Goal: Task Accomplishment & Management: Manage account settings

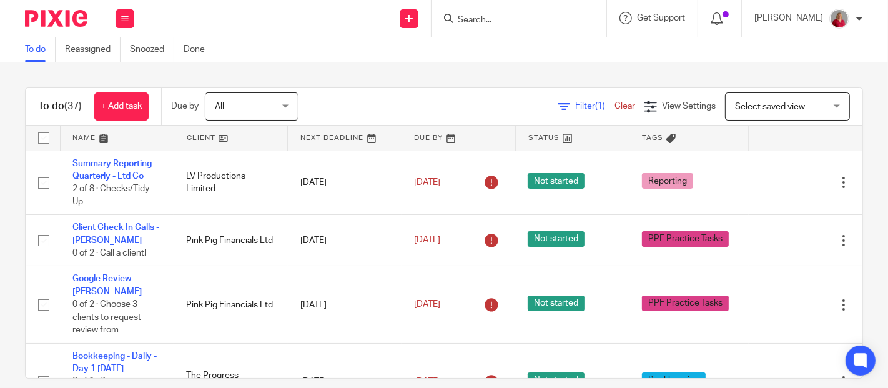
click at [280, 101] on span "All" at bounding box center [248, 106] width 66 height 26
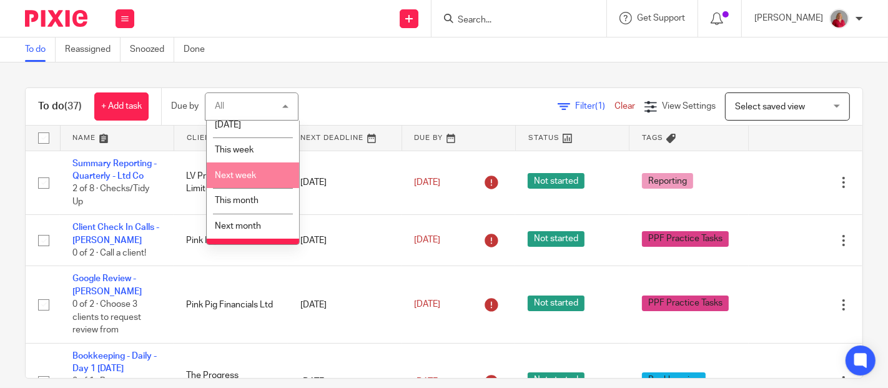
scroll to position [53, 0]
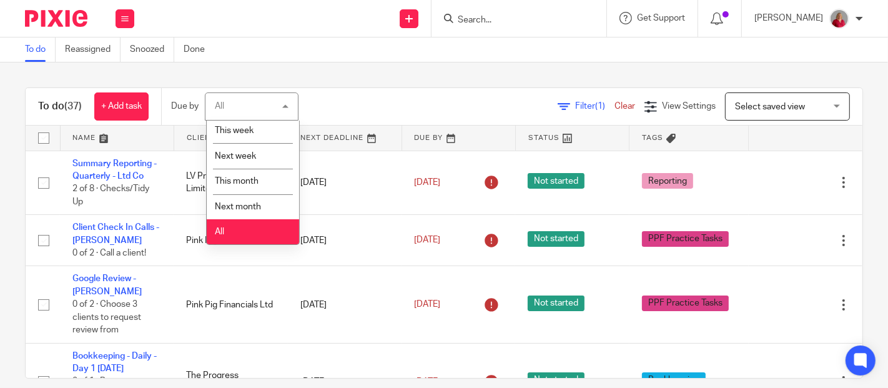
click at [250, 235] on li "All" at bounding box center [253, 232] width 92 height 26
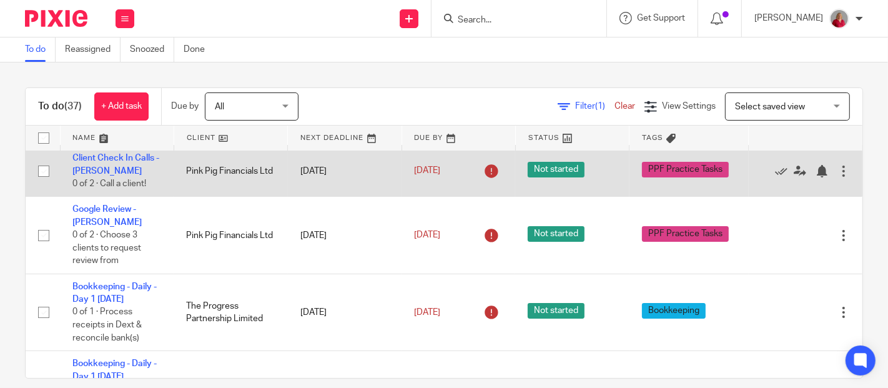
scroll to position [139, 0]
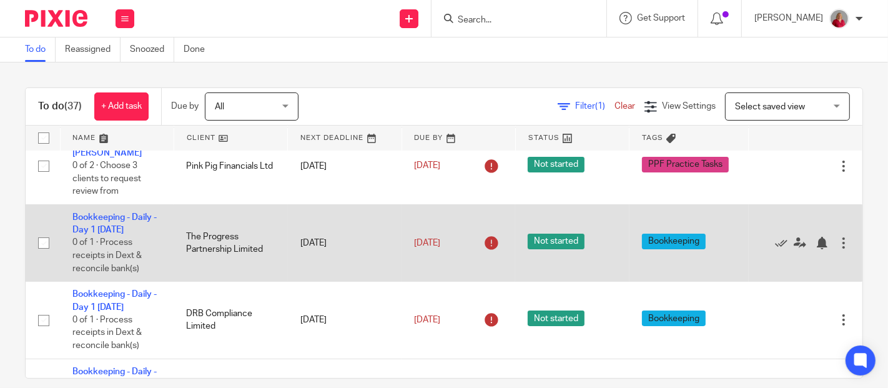
click at [837, 245] on div at bounding box center [843, 243] width 12 height 12
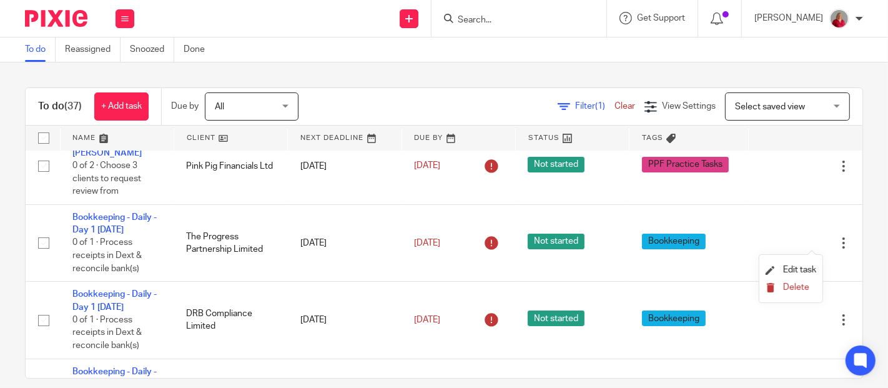
click at [802, 284] on span "Delete" at bounding box center [796, 287] width 26 height 9
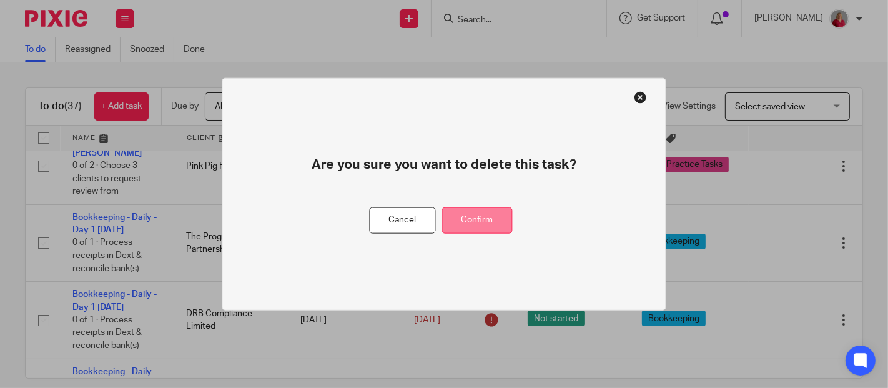
click at [498, 225] on button "Confirm" at bounding box center [477, 220] width 71 height 27
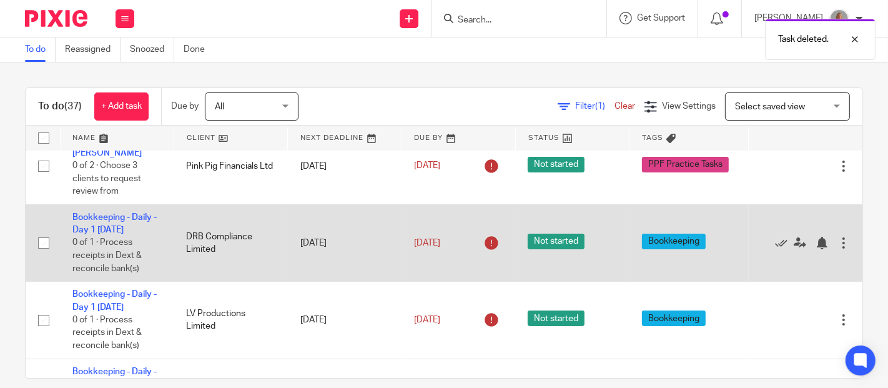
click at [837, 248] on div at bounding box center [843, 243] width 12 height 12
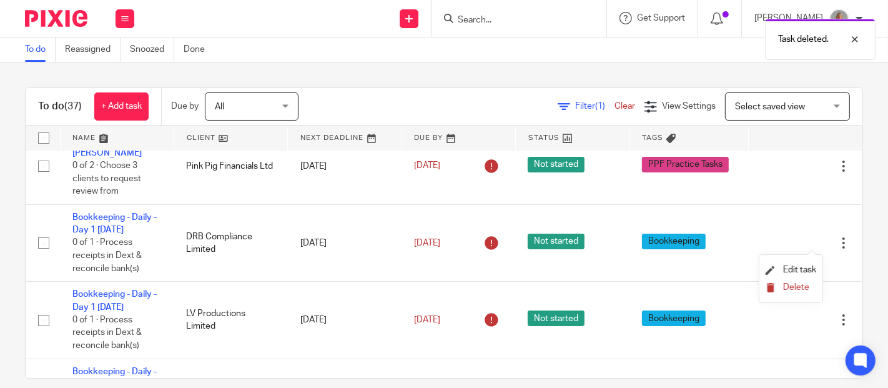
click at [795, 286] on span "Delete" at bounding box center [796, 287] width 26 height 9
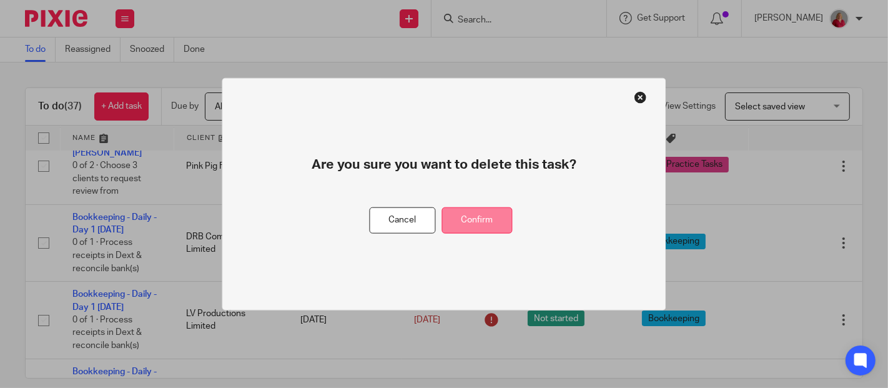
click at [504, 220] on button "Confirm" at bounding box center [477, 220] width 71 height 27
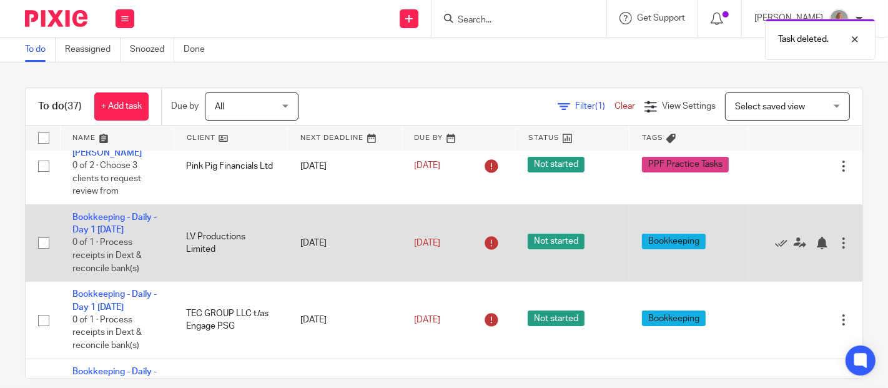
click at [814, 249] on div "Edit task Delete" at bounding box center [805, 242] width 89 height 31
click at [837, 245] on div at bounding box center [843, 243] width 12 height 12
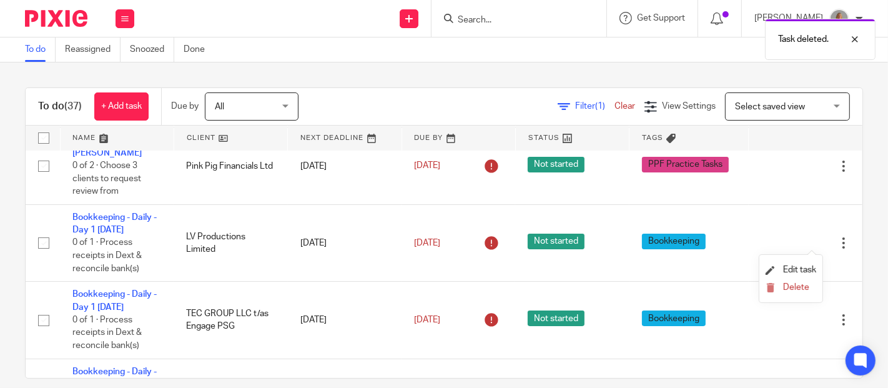
click at [800, 282] on li "Delete" at bounding box center [790, 288] width 51 height 16
click at [797, 284] on span "Delete" at bounding box center [796, 287] width 26 height 9
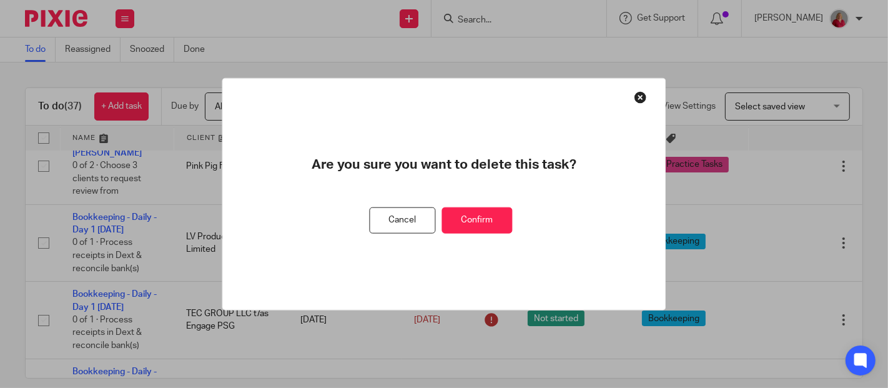
click at [498, 222] on button "Confirm" at bounding box center [477, 220] width 71 height 27
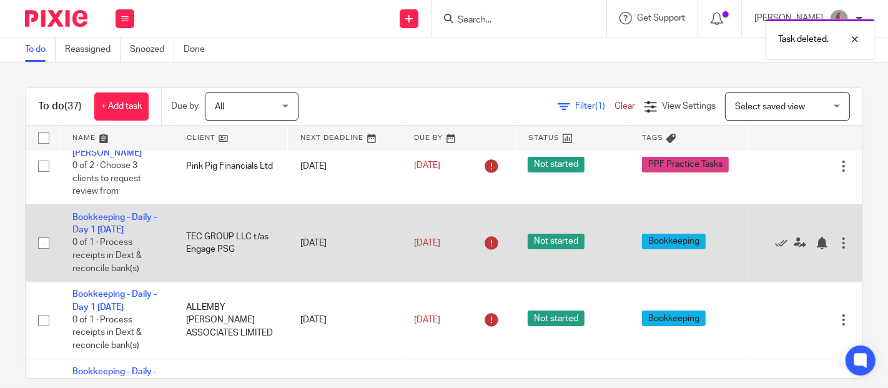
click at [837, 243] on div at bounding box center [843, 243] width 12 height 12
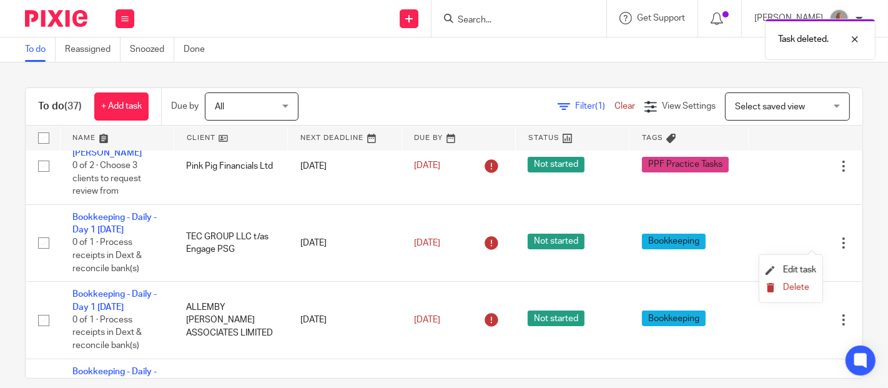
click at [795, 285] on span "Delete" at bounding box center [796, 287] width 26 height 9
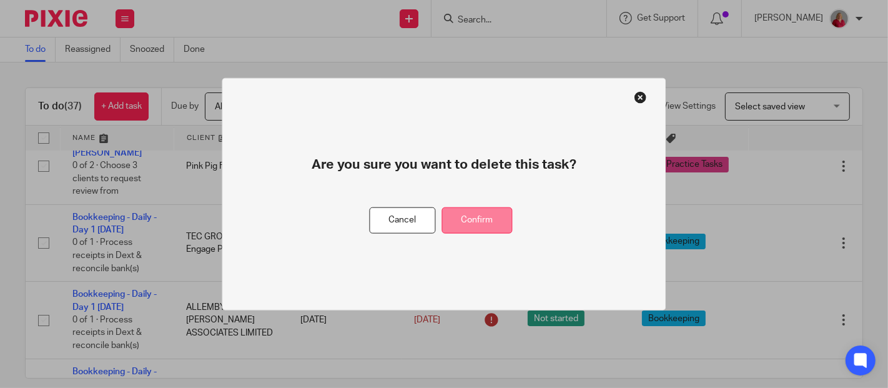
click at [488, 220] on button "Confirm" at bounding box center [477, 220] width 71 height 27
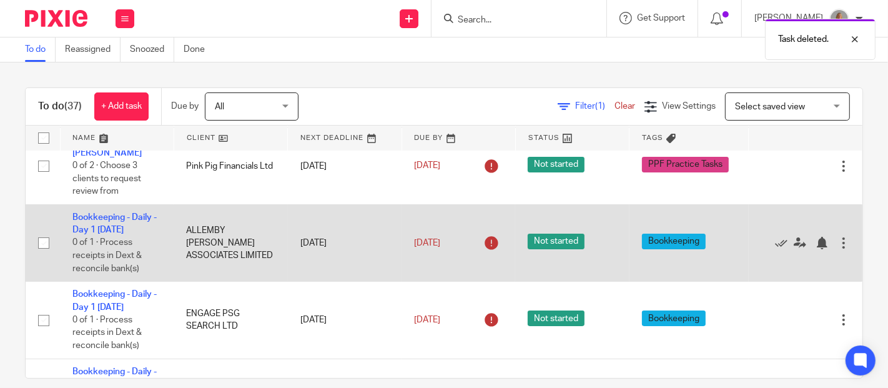
click at [837, 245] on div at bounding box center [843, 243] width 12 height 12
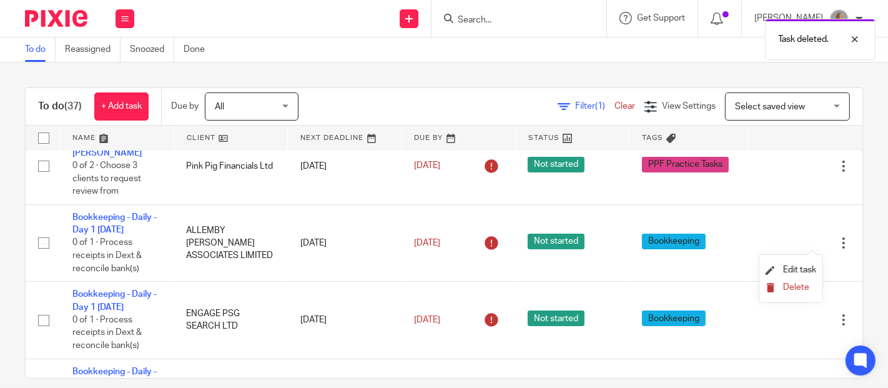
click at [797, 287] on span "Delete" at bounding box center [796, 287] width 26 height 9
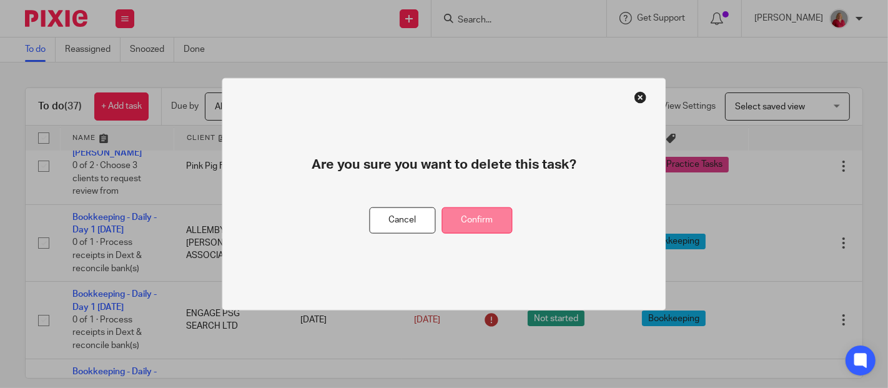
click at [496, 220] on button "Confirm" at bounding box center [477, 220] width 71 height 27
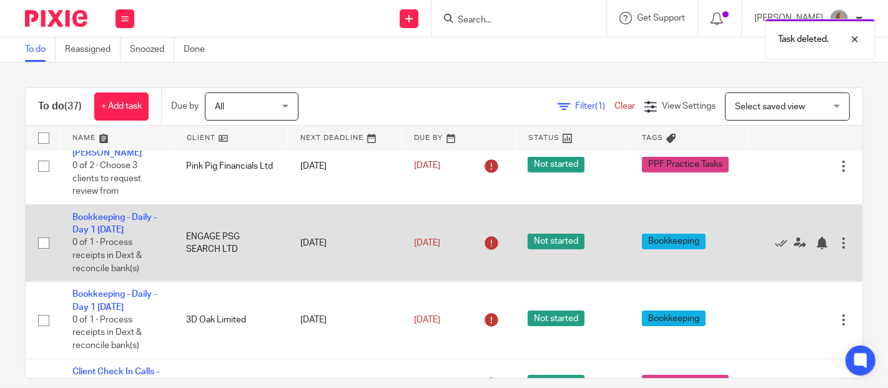
click at [837, 244] on div at bounding box center [843, 243] width 12 height 12
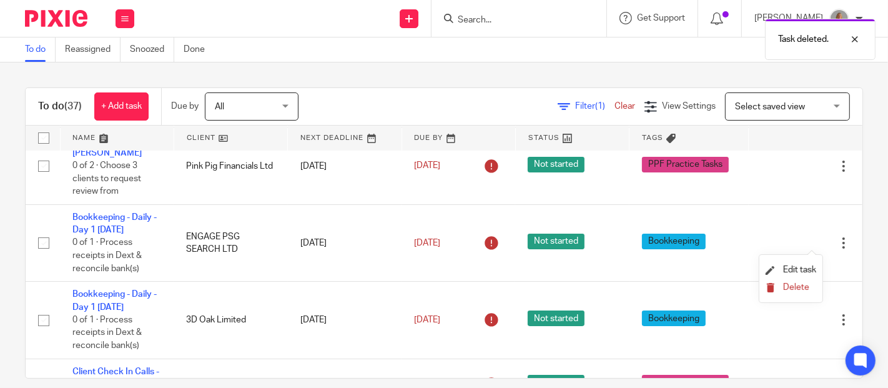
click at [789, 287] on span "Delete" at bounding box center [796, 287] width 26 height 9
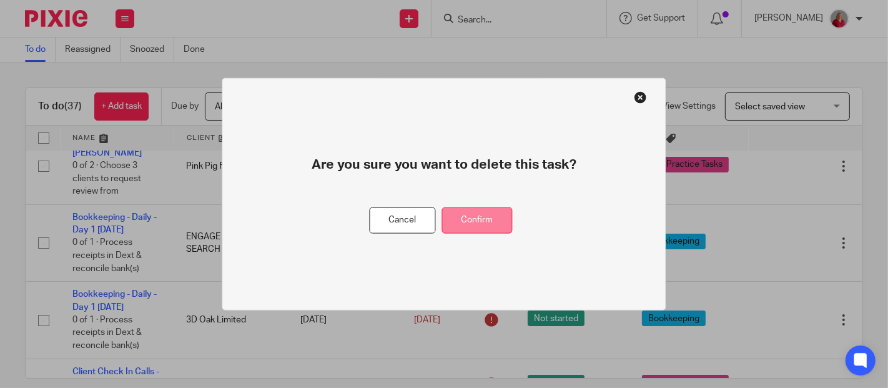
click at [492, 223] on button "Confirm" at bounding box center [477, 220] width 71 height 27
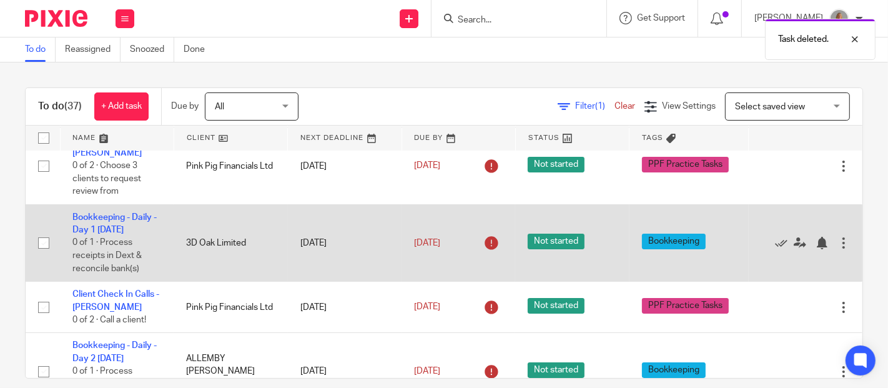
click at [837, 245] on div at bounding box center [843, 243] width 12 height 12
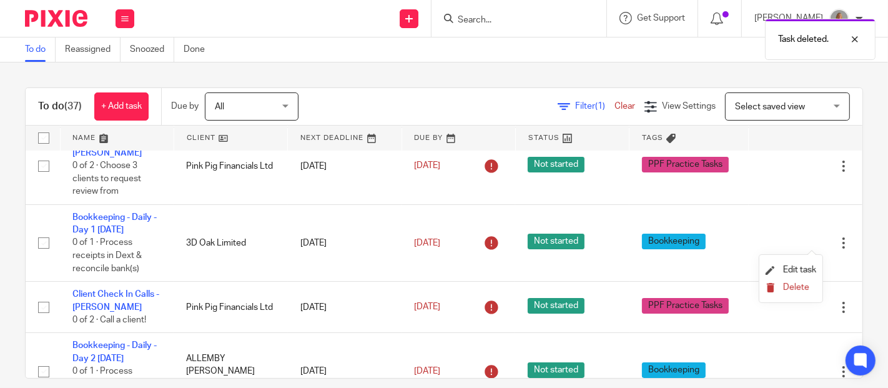
click at [800, 284] on span "Delete" at bounding box center [796, 287] width 26 height 9
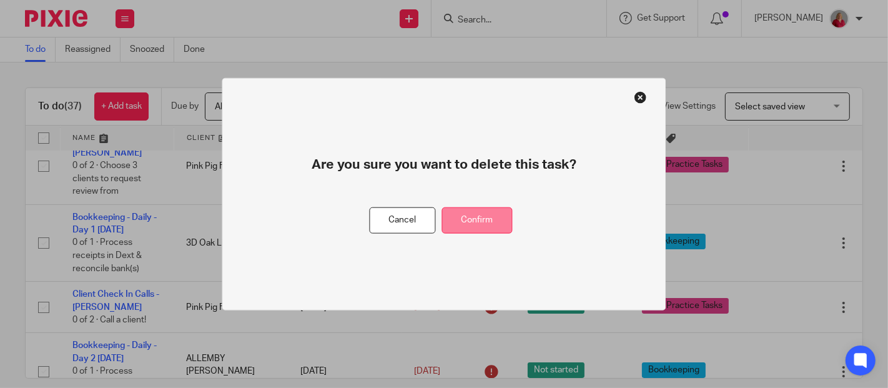
click at [494, 219] on button "Confirm" at bounding box center [477, 220] width 71 height 27
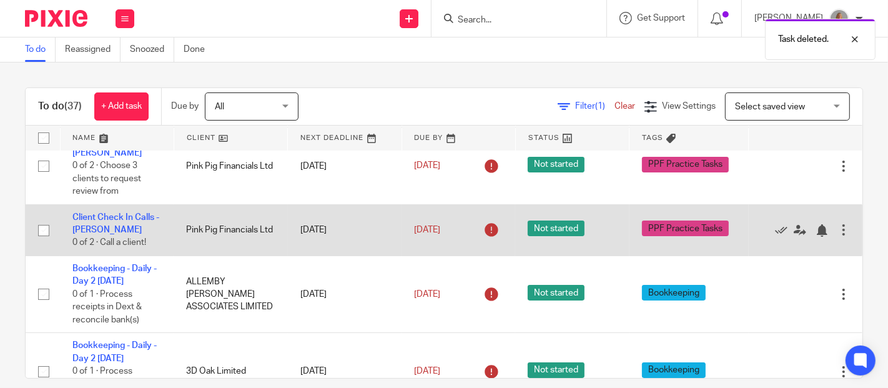
scroll to position [208, 0]
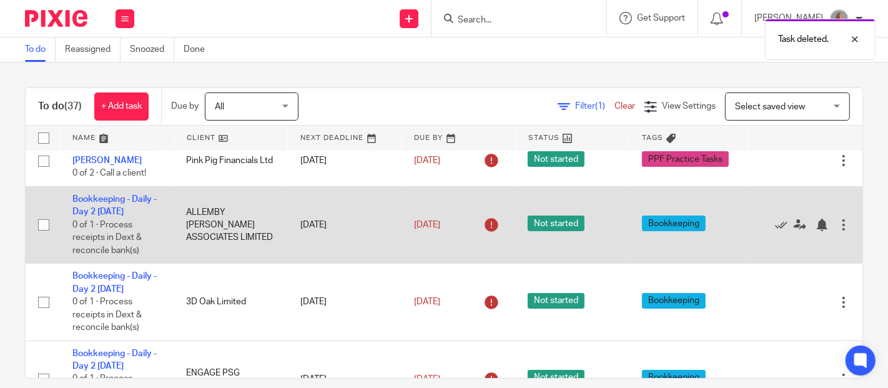
click at [837, 225] on div at bounding box center [843, 225] width 12 height 12
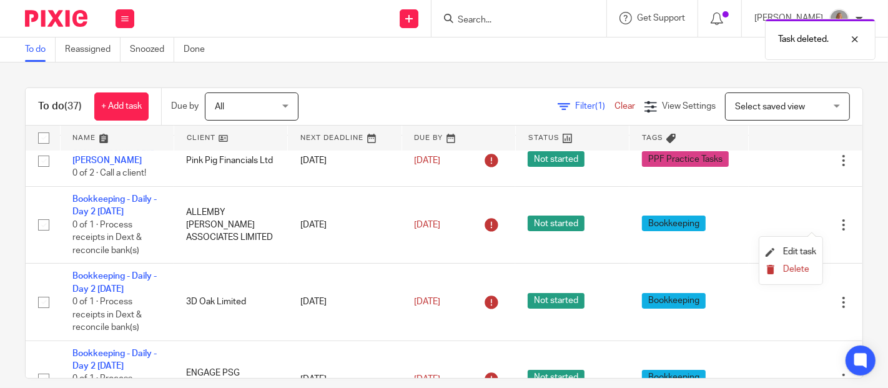
click at [805, 265] on span "Delete" at bounding box center [796, 269] width 26 height 9
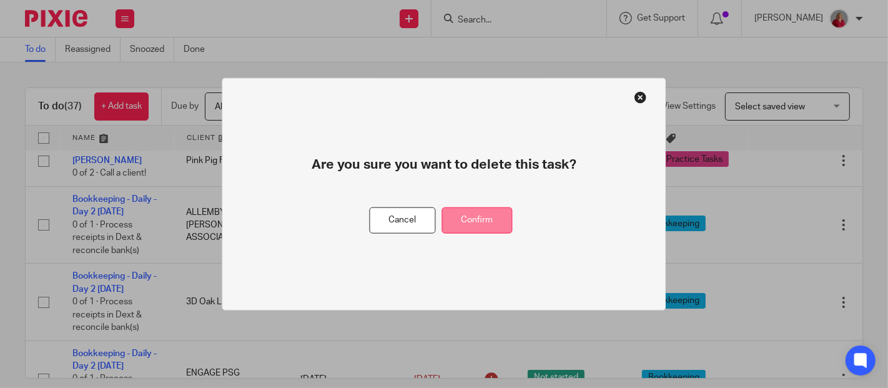
click at [501, 220] on button "Confirm" at bounding box center [477, 220] width 71 height 27
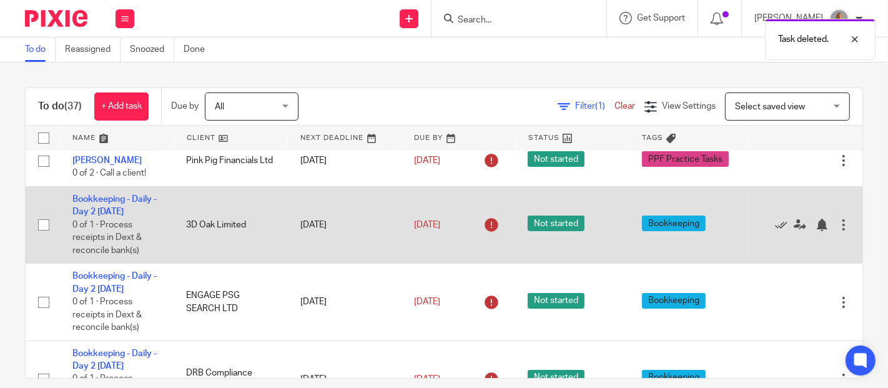
click at [837, 229] on div at bounding box center [843, 225] width 12 height 12
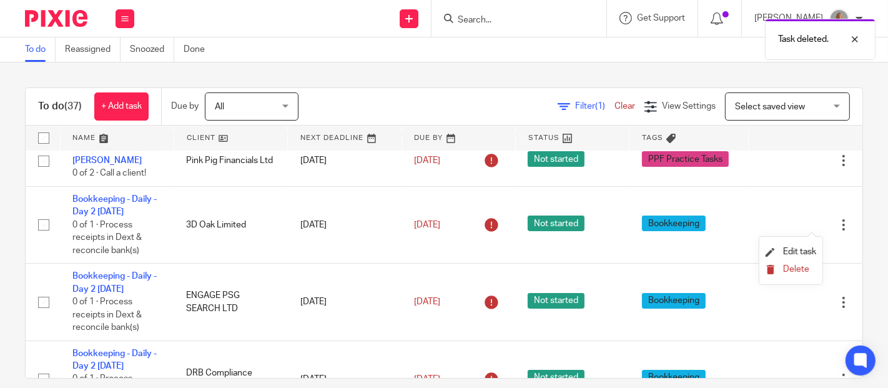
click at [794, 268] on span "Delete" at bounding box center [796, 269] width 26 height 9
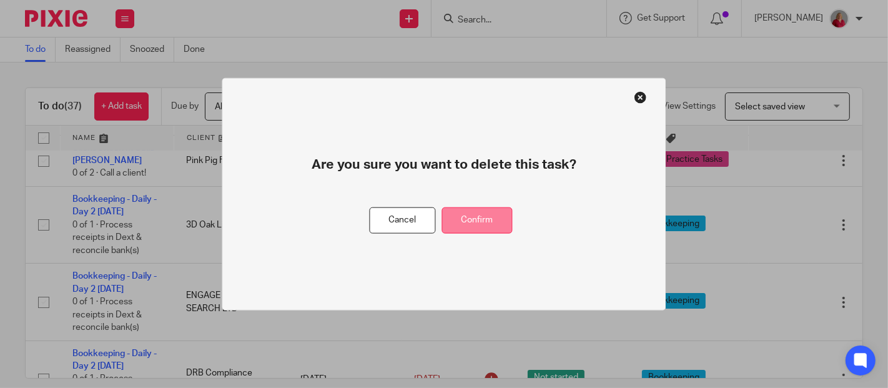
click at [492, 219] on button "Confirm" at bounding box center [477, 220] width 71 height 27
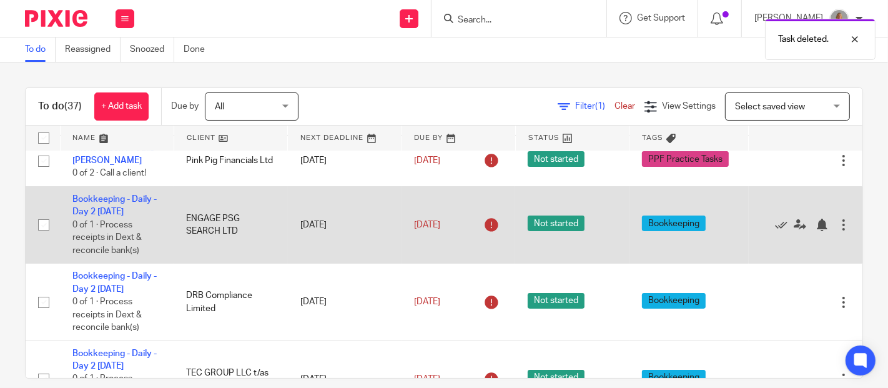
click at [837, 227] on div at bounding box center [843, 225] width 12 height 12
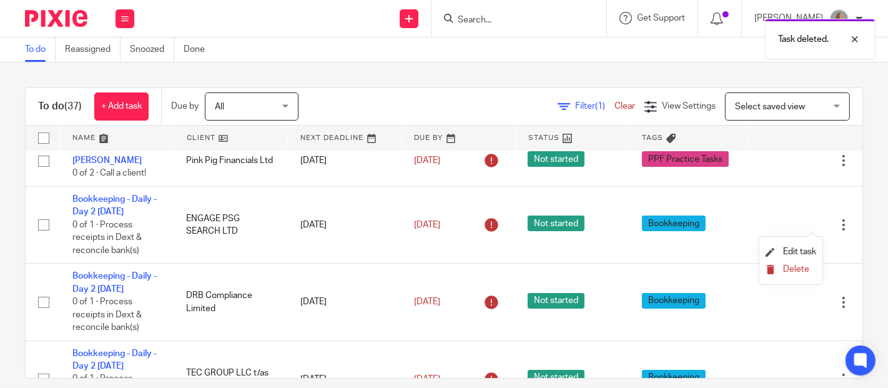
click at [797, 265] on span "Delete" at bounding box center [796, 269] width 26 height 9
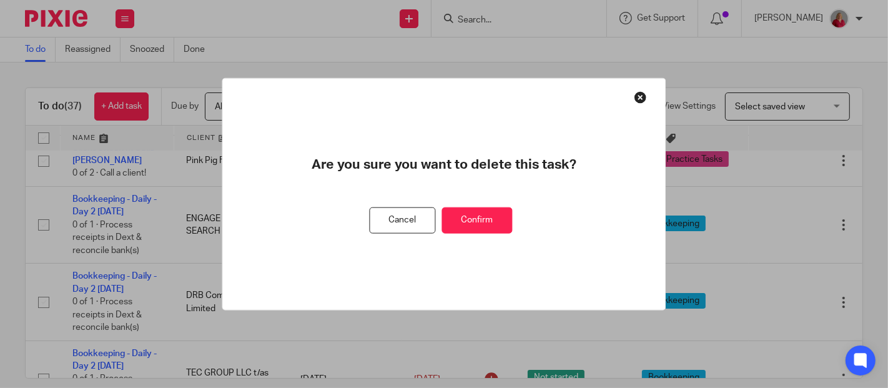
click at [488, 227] on button "Confirm" at bounding box center [477, 220] width 71 height 27
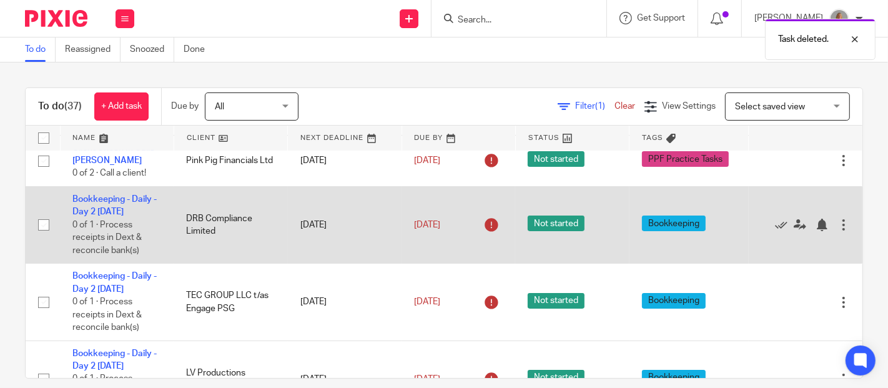
click at [837, 225] on div at bounding box center [843, 225] width 12 height 12
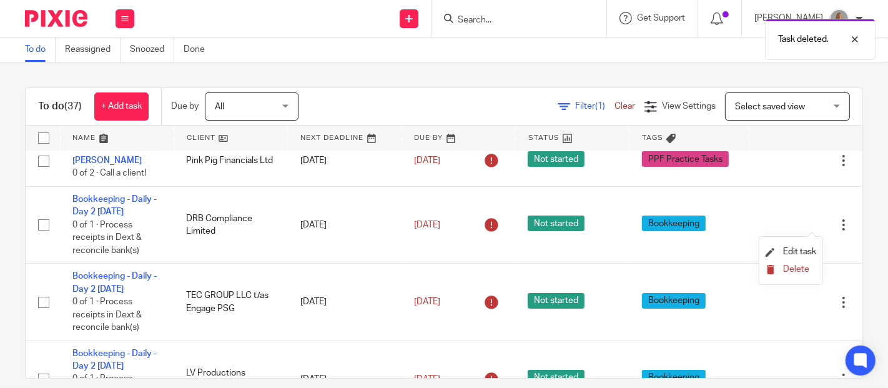
click at [803, 267] on span "Delete" at bounding box center [796, 269] width 26 height 9
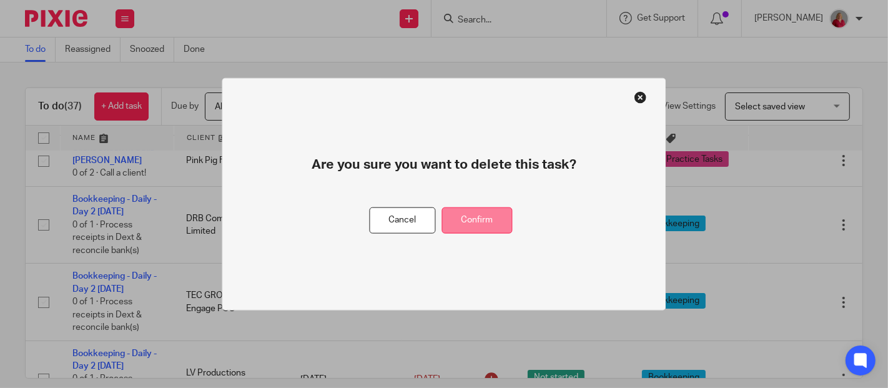
click at [489, 217] on button "Confirm" at bounding box center [477, 220] width 71 height 27
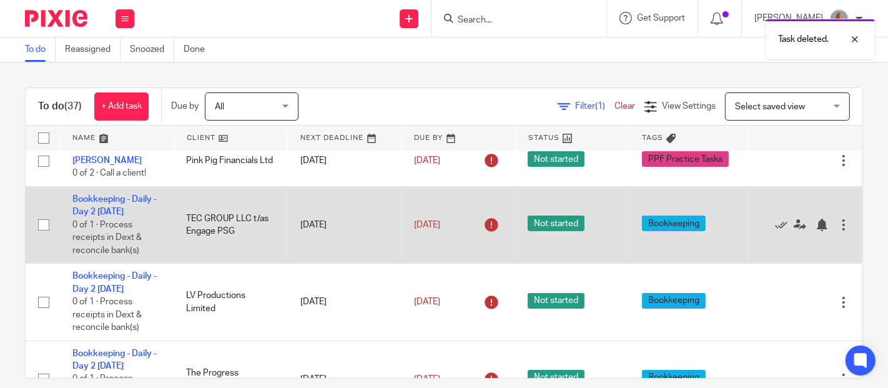
click at [837, 225] on div at bounding box center [843, 225] width 12 height 12
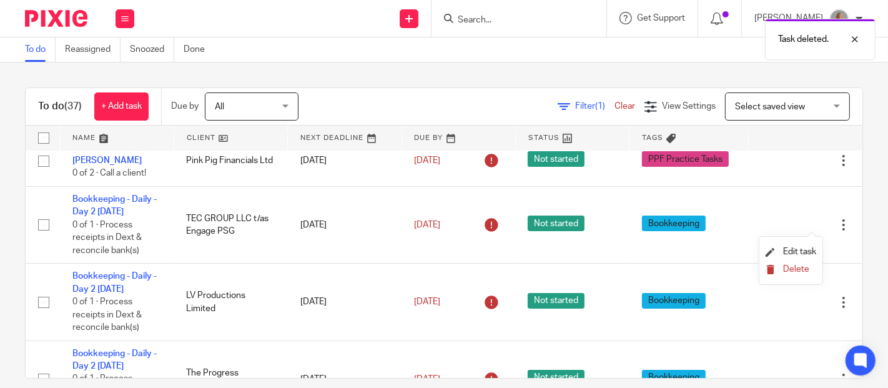
click at [797, 270] on span "Delete" at bounding box center [796, 269] width 26 height 9
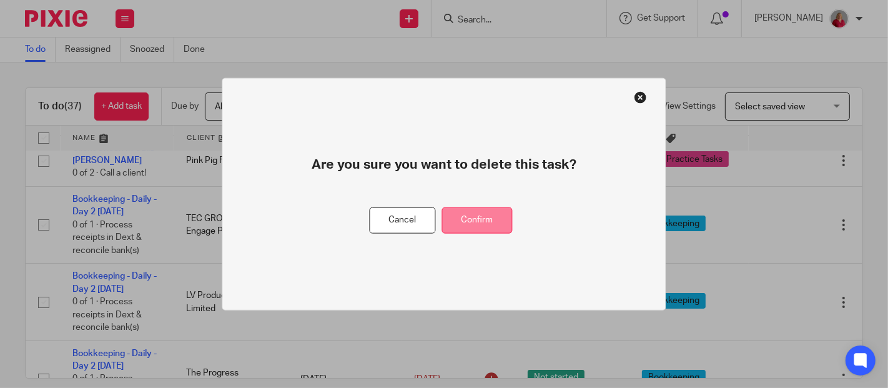
click at [488, 222] on button "Confirm" at bounding box center [477, 220] width 71 height 27
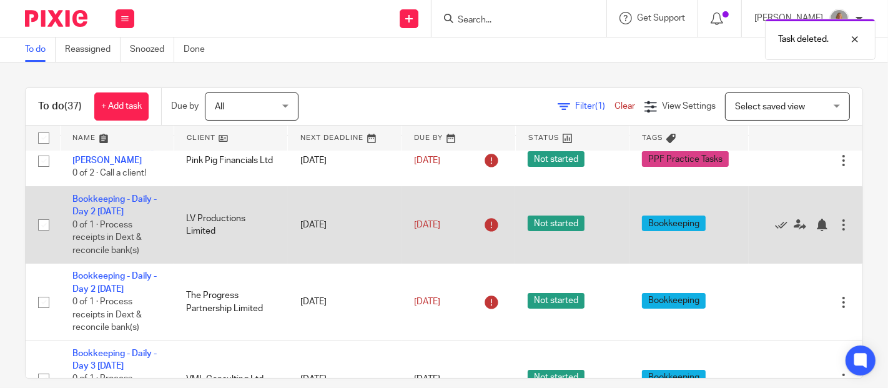
click at [837, 228] on div at bounding box center [843, 225] width 12 height 12
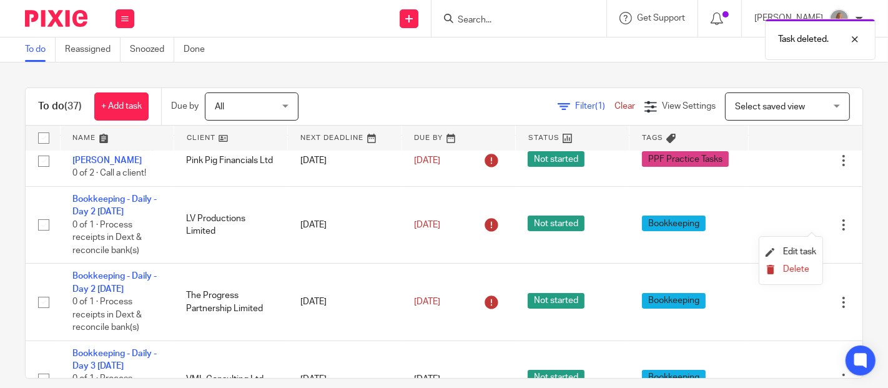
click at [797, 272] on span "Delete" at bounding box center [796, 269] width 26 height 9
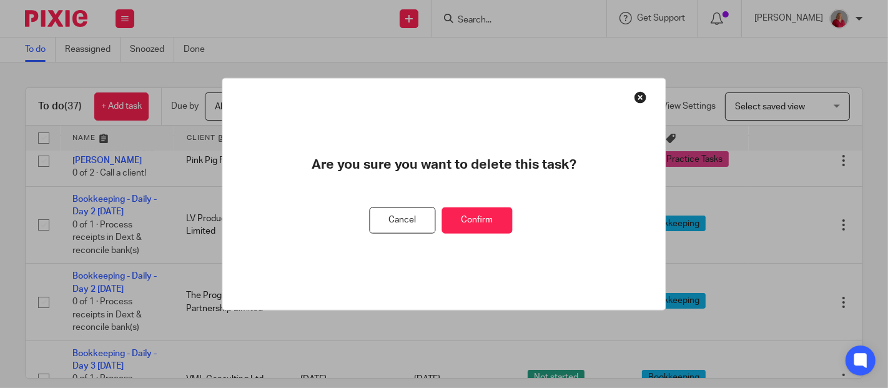
click at [489, 218] on button "Confirm" at bounding box center [477, 220] width 71 height 27
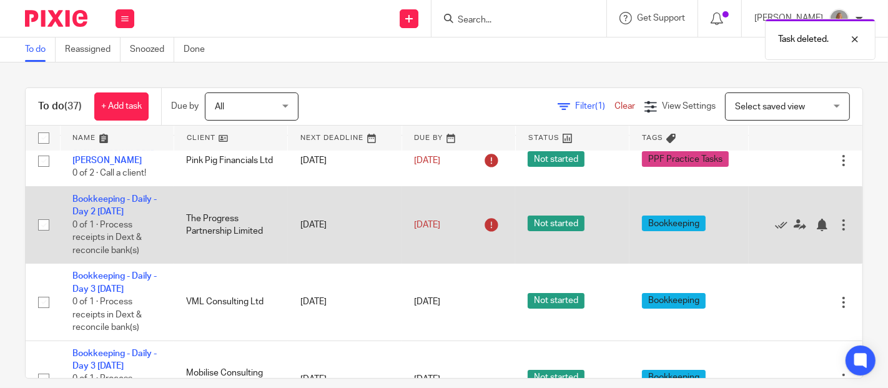
click at [837, 224] on div at bounding box center [843, 225] width 12 height 12
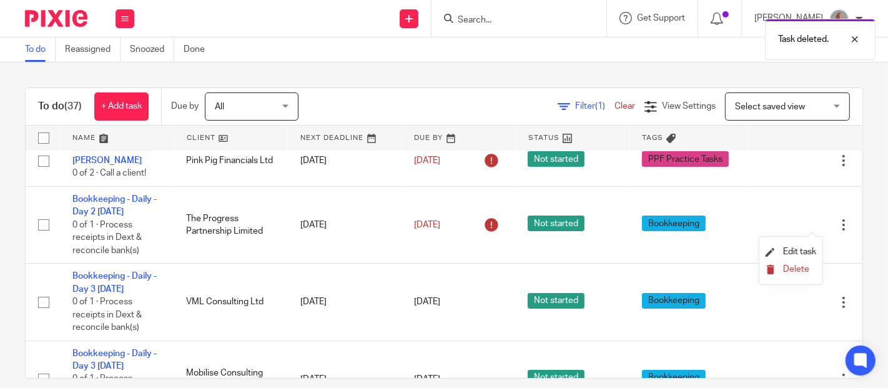
click at [799, 270] on span "Delete" at bounding box center [796, 269] width 26 height 9
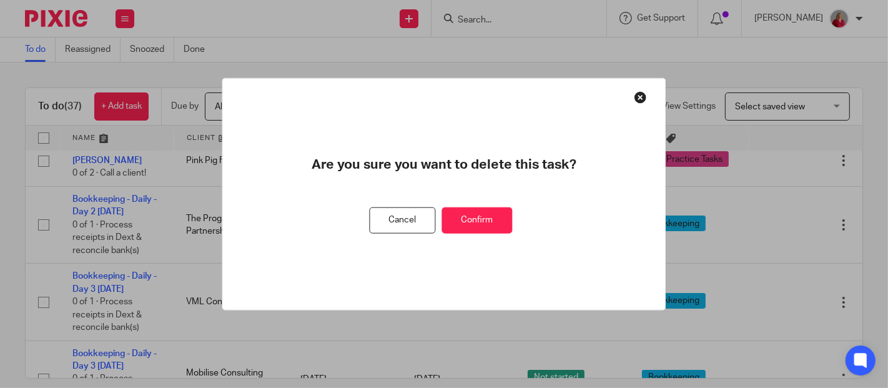
click at [480, 224] on button "Confirm" at bounding box center [477, 220] width 71 height 27
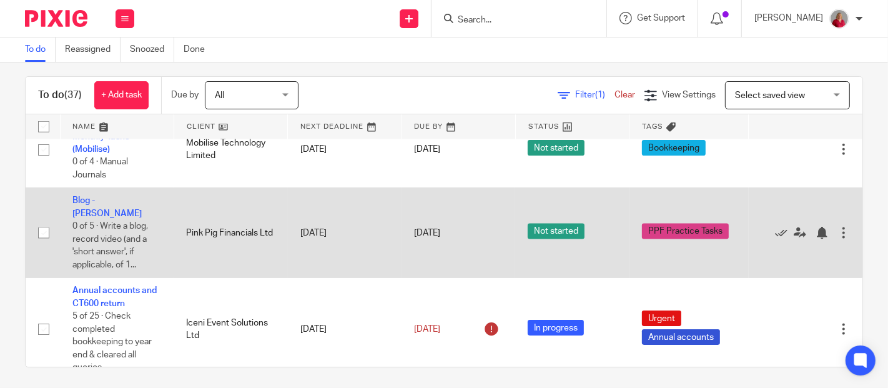
scroll to position [14, 0]
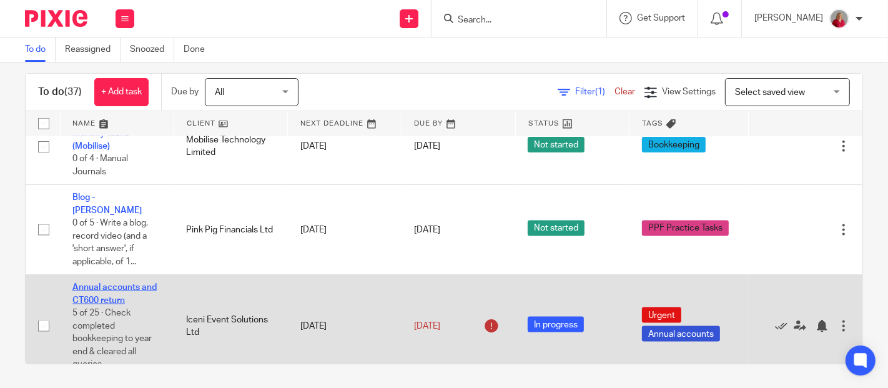
click at [144, 283] on link "Annual accounts and CT600 return" at bounding box center [114, 293] width 84 height 21
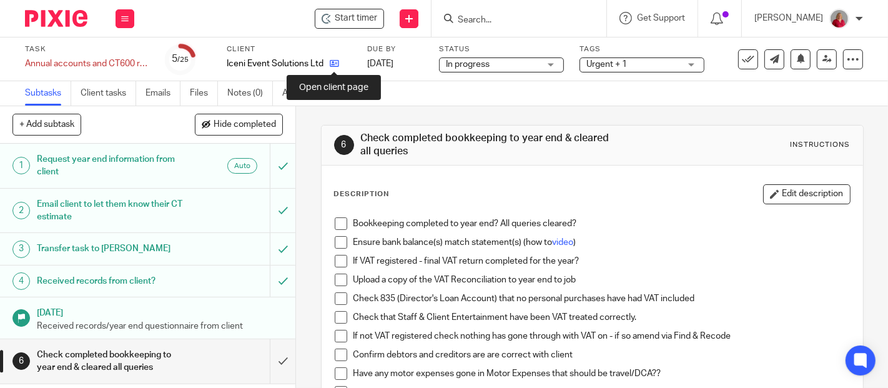
click at [334, 65] on icon at bounding box center [334, 63] width 9 height 9
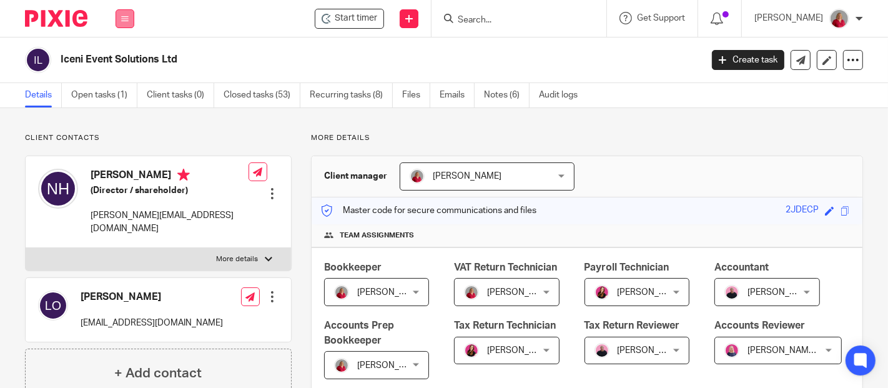
click at [123, 19] on icon at bounding box center [124, 18] width 7 height 7
click at [121, 54] on link "Work" at bounding box center [118, 58] width 20 height 9
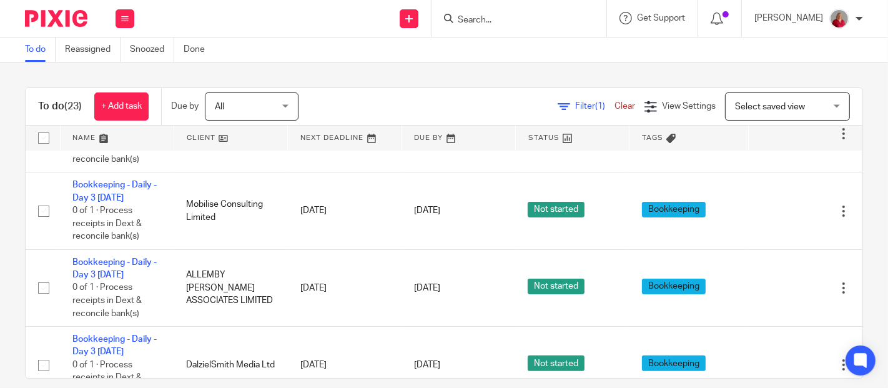
scroll to position [277, 0]
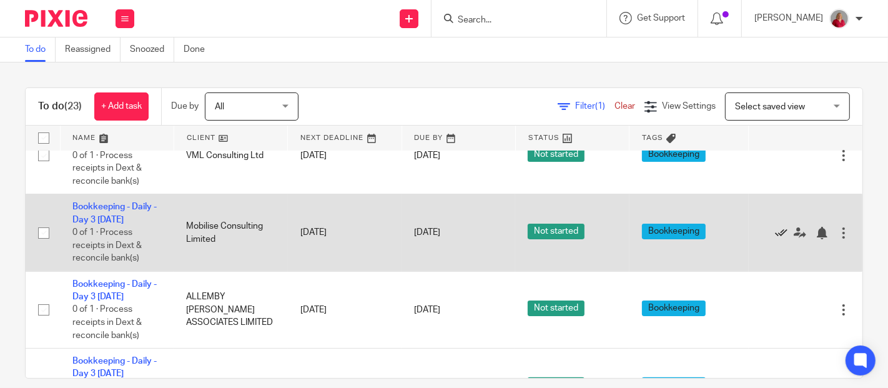
click at [775, 230] on icon at bounding box center [781, 233] width 12 height 12
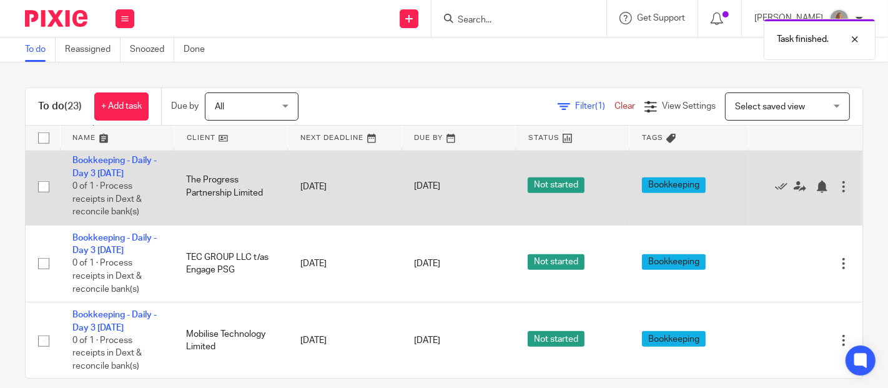
scroll to position [624, 0]
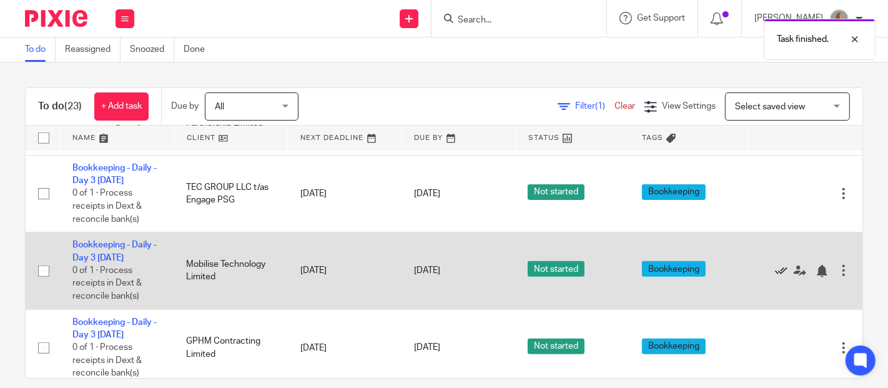
click at [775, 268] on icon at bounding box center [781, 271] width 12 height 12
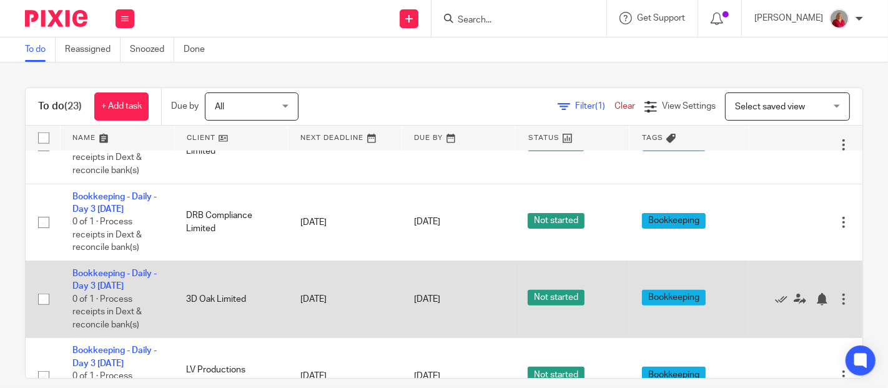
scroll to position [763, 0]
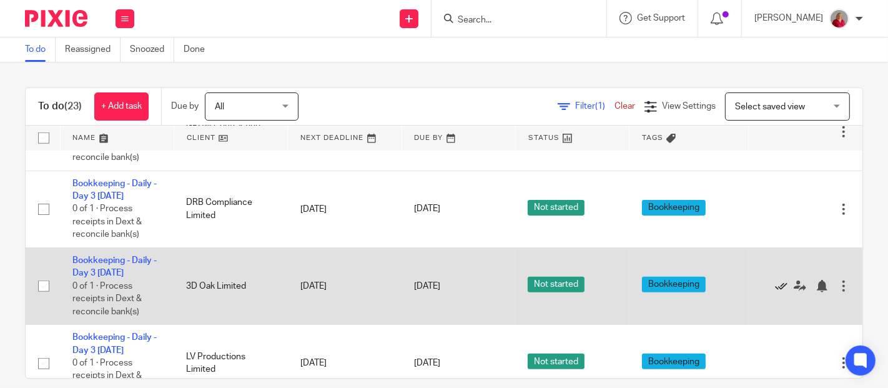
click at [775, 285] on icon at bounding box center [781, 286] width 12 height 12
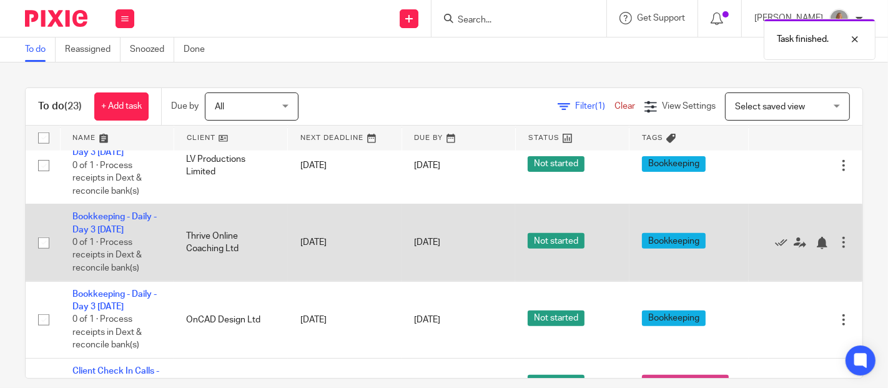
scroll to position [971, 0]
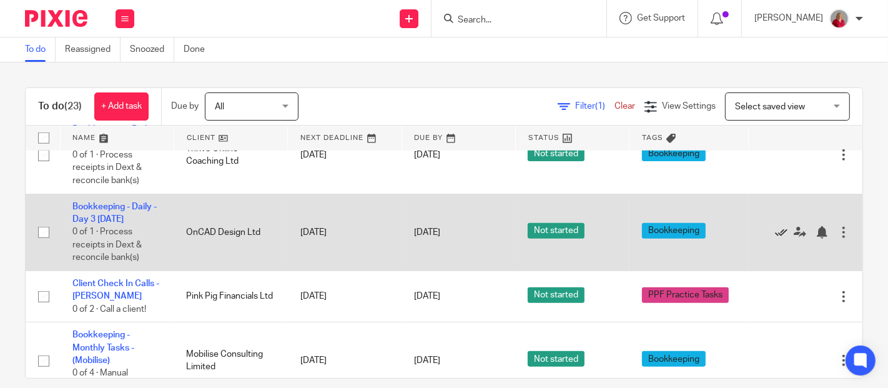
click at [775, 231] on icon at bounding box center [781, 232] width 12 height 12
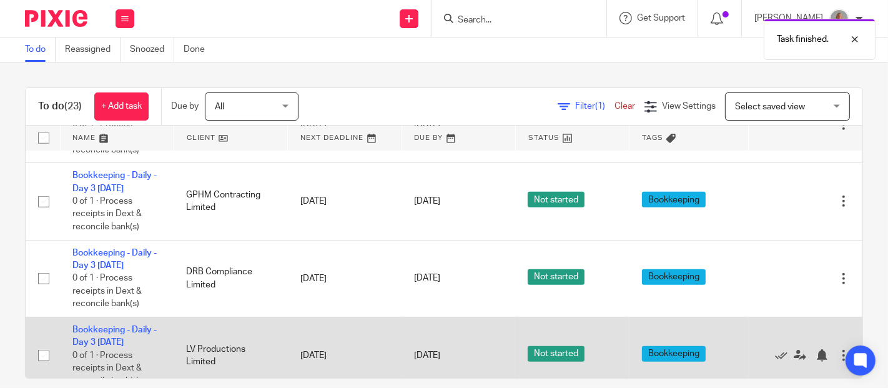
scroll to position [624, 0]
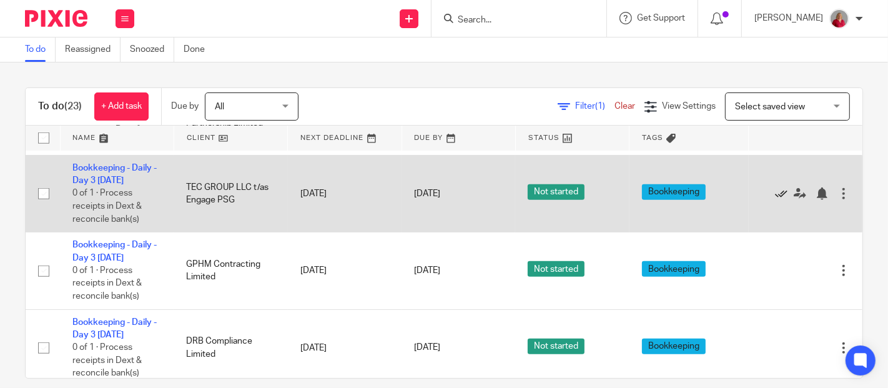
click at [775, 190] on icon at bounding box center [781, 193] width 12 height 12
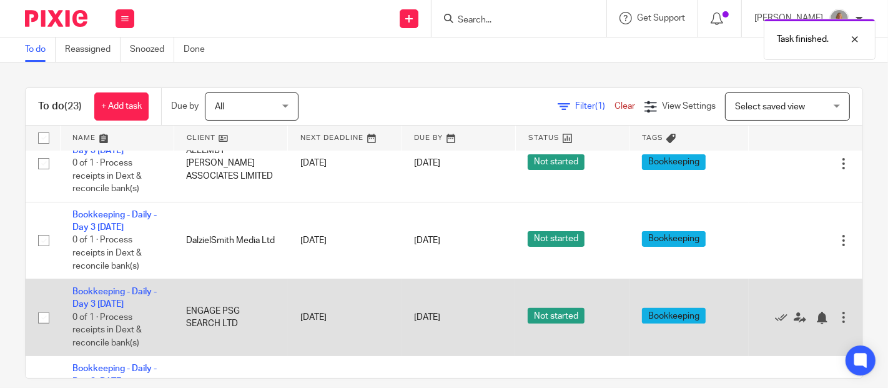
scroll to position [277, 0]
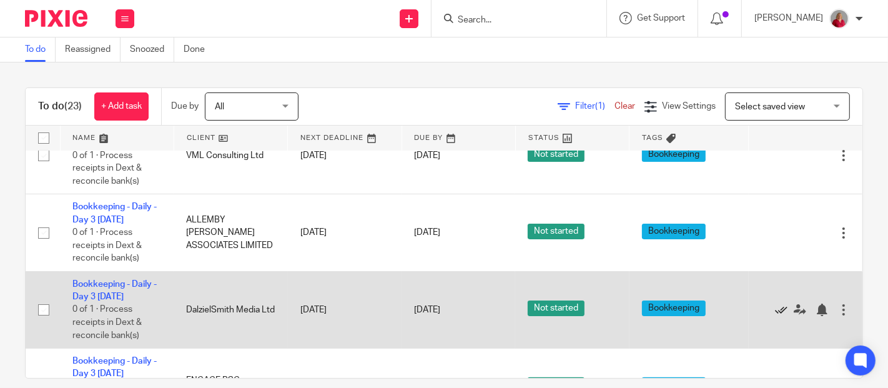
click at [775, 307] on icon at bounding box center [781, 309] width 12 height 12
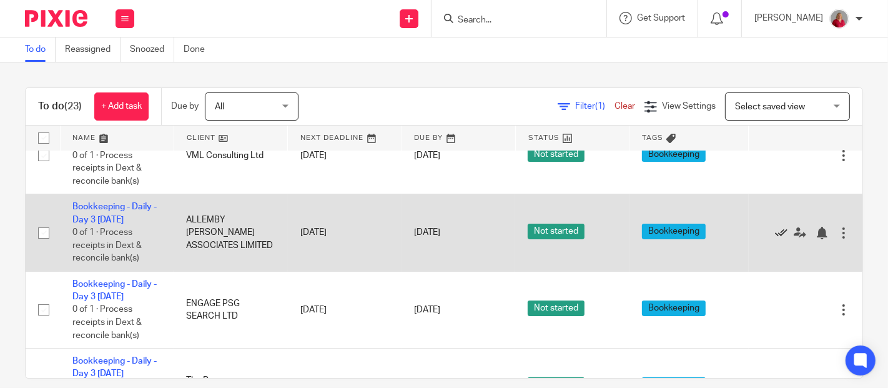
click at [775, 230] on icon at bounding box center [781, 233] width 12 height 12
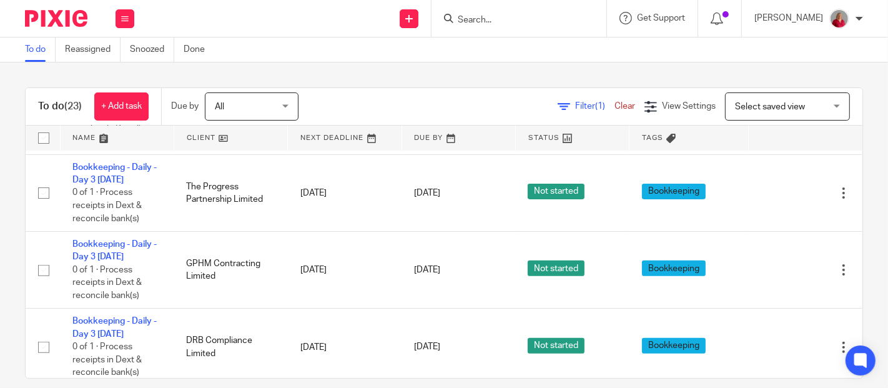
scroll to position [416, 0]
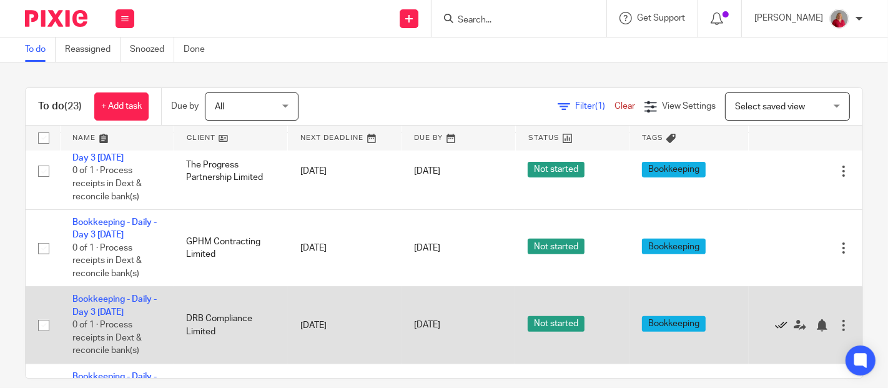
click at [775, 323] on icon at bounding box center [781, 325] width 12 height 12
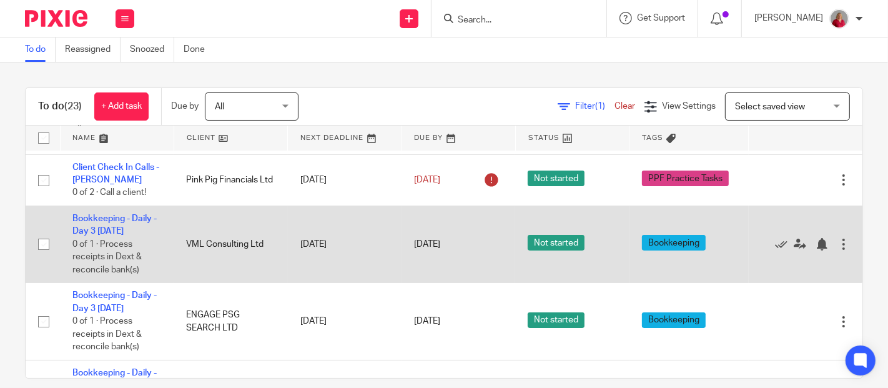
scroll to position [208, 0]
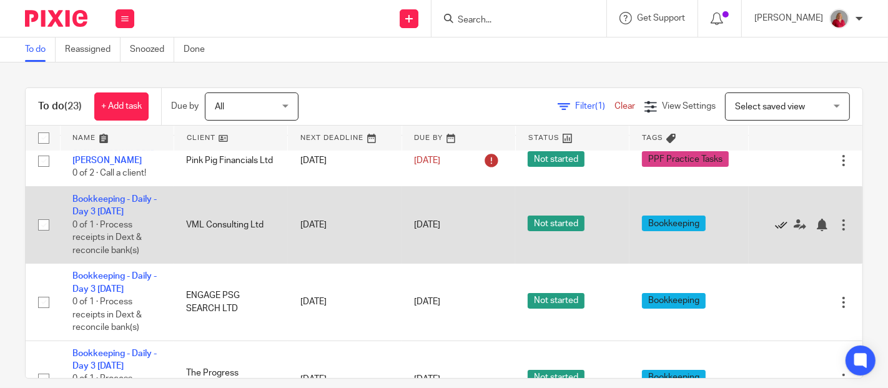
click at [775, 222] on icon at bounding box center [781, 225] width 12 height 12
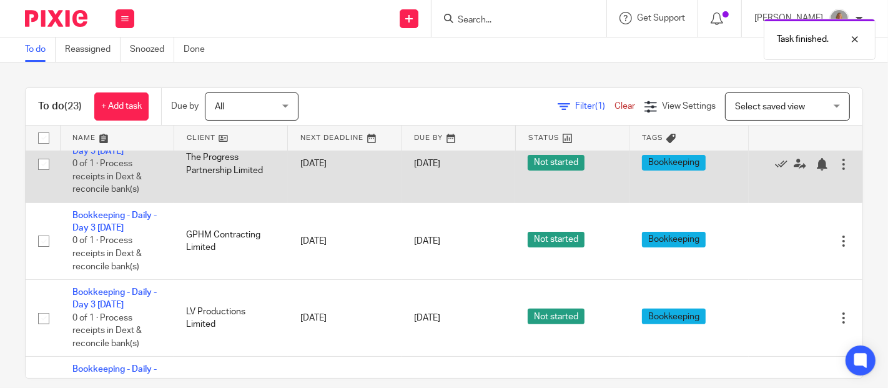
scroll to position [346, 0]
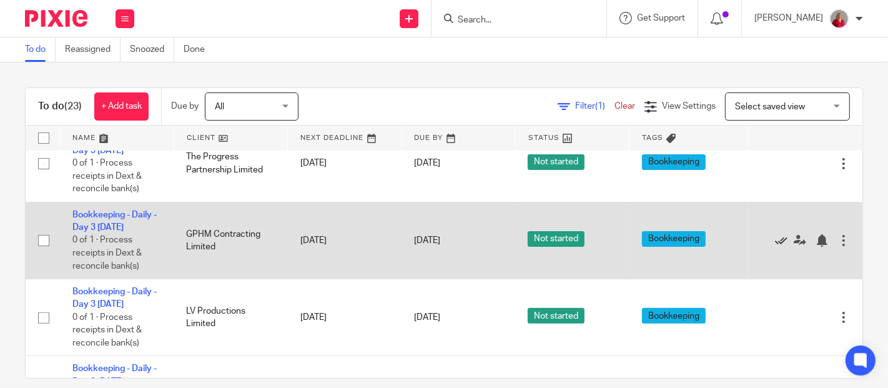
click at [775, 236] on icon at bounding box center [781, 240] width 12 height 12
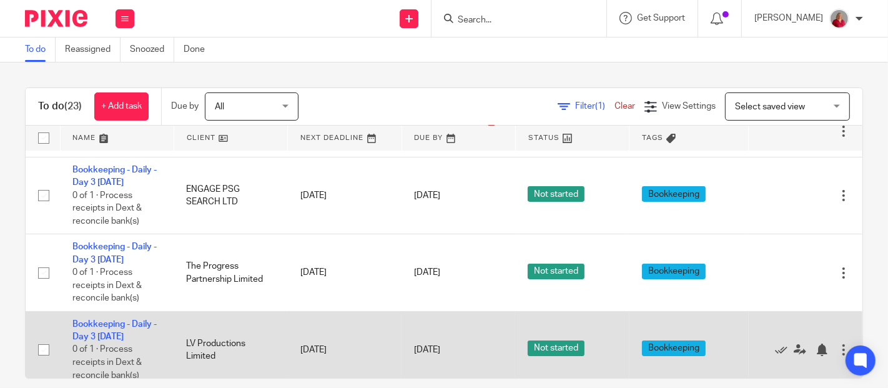
scroll to position [208, 0]
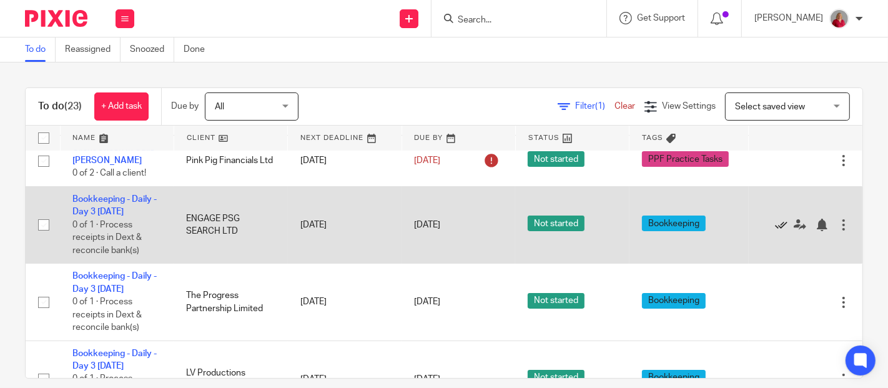
click at [775, 224] on icon at bounding box center [781, 225] width 12 height 12
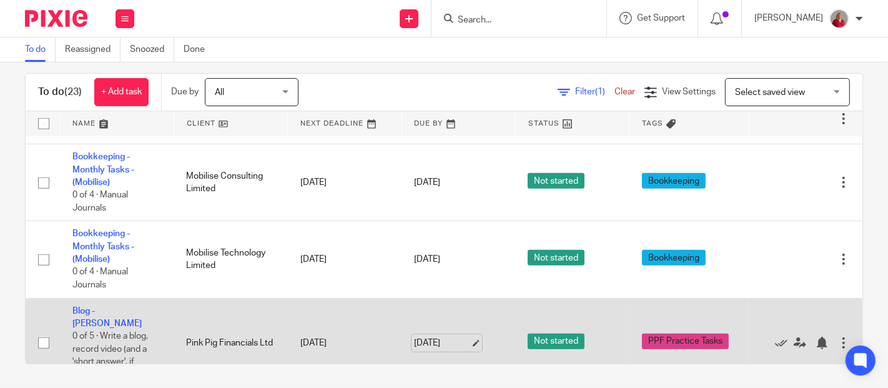
scroll to position [632, 0]
